Goal: Navigation & Orientation: Find specific page/section

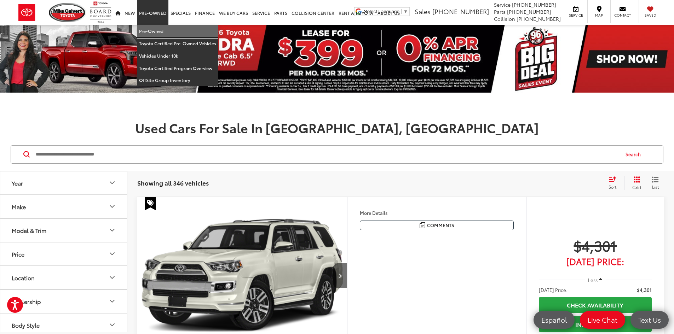
click at [158, 31] on link "Pre-Owned" at bounding box center [177, 31] width 81 height 12
click at [152, 28] on link "Pre-Owned" at bounding box center [177, 31] width 81 height 12
